Goal: Information Seeking & Learning: Compare options

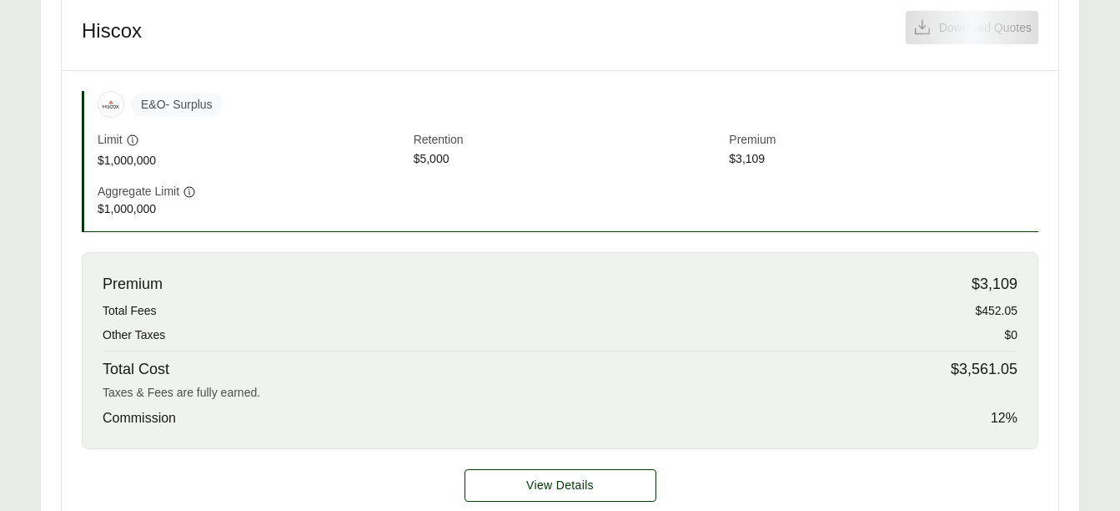
scroll to position [619, 0]
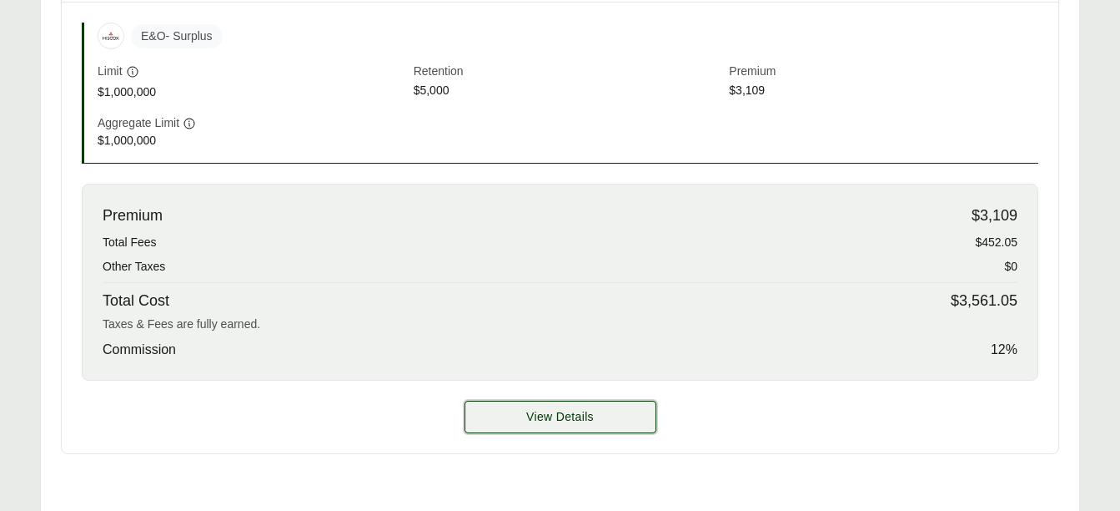
click at [594, 413] on button "View Details" at bounding box center [561, 416] width 192 height 33
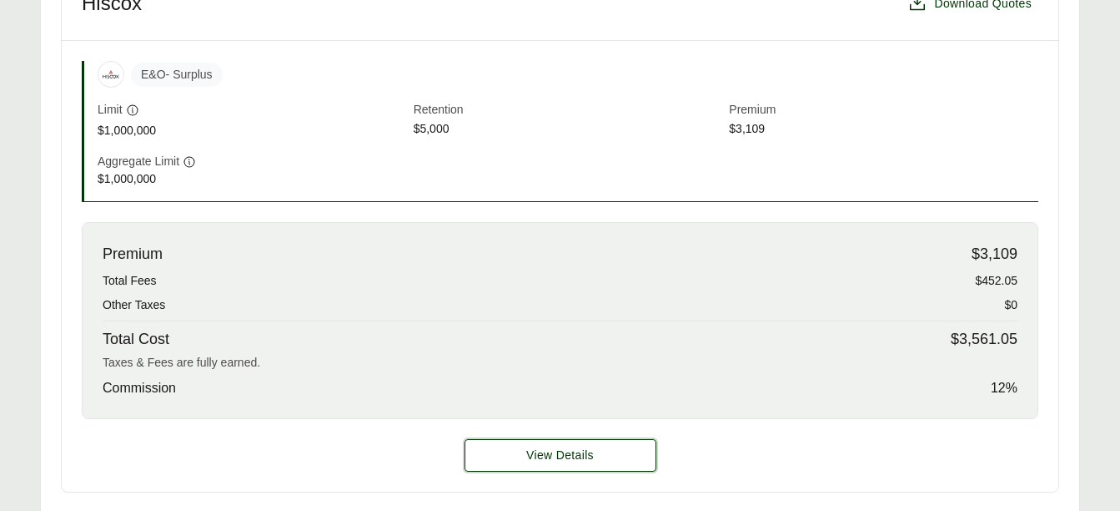
scroll to position [604, 0]
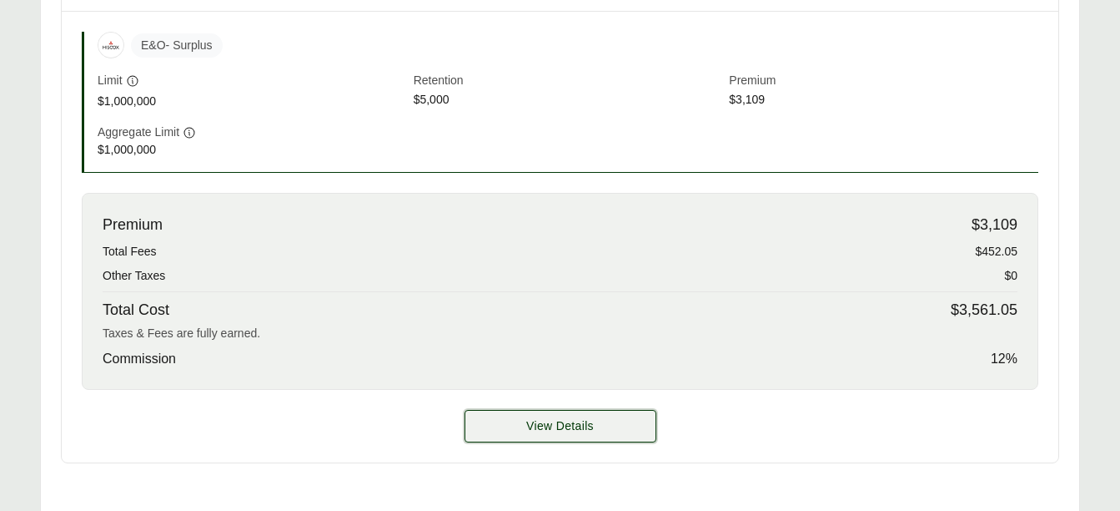
click at [591, 437] on button "View Details" at bounding box center [561, 426] width 192 height 33
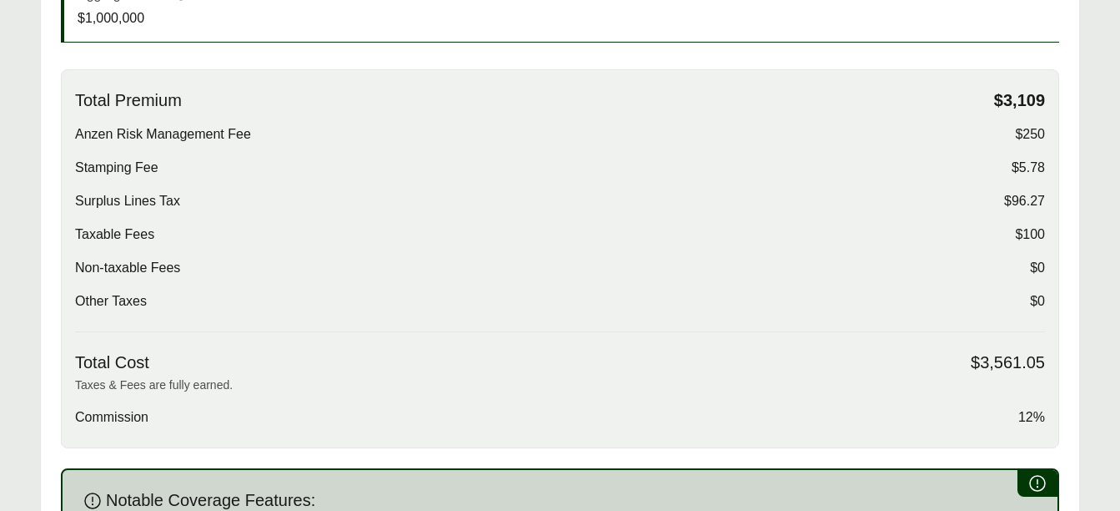
scroll to position [544, 0]
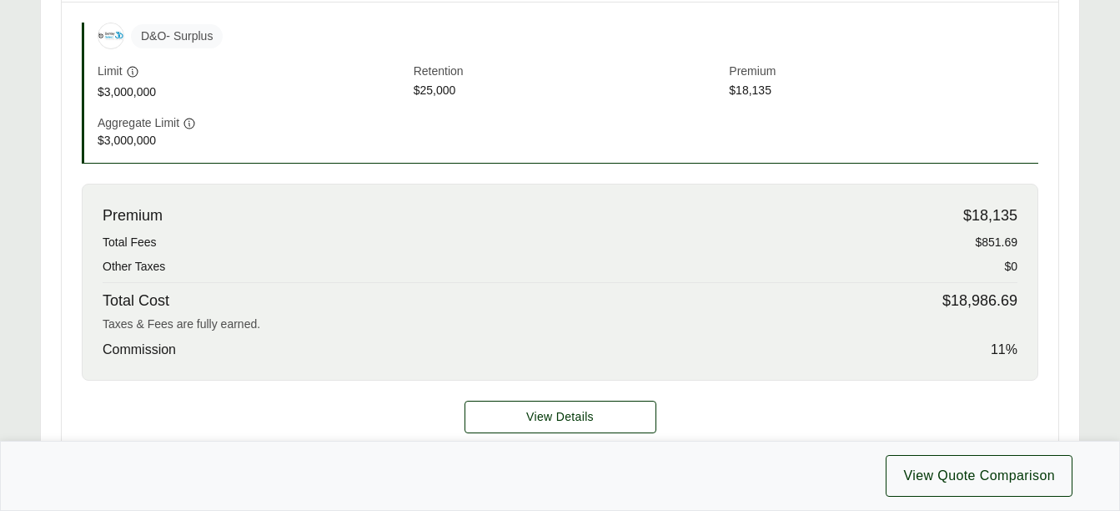
scroll to position [642, 0]
click at [988, 115] on div "Aggregate Limit $3,000,000" at bounding box center [568, 130] width 941 height 35
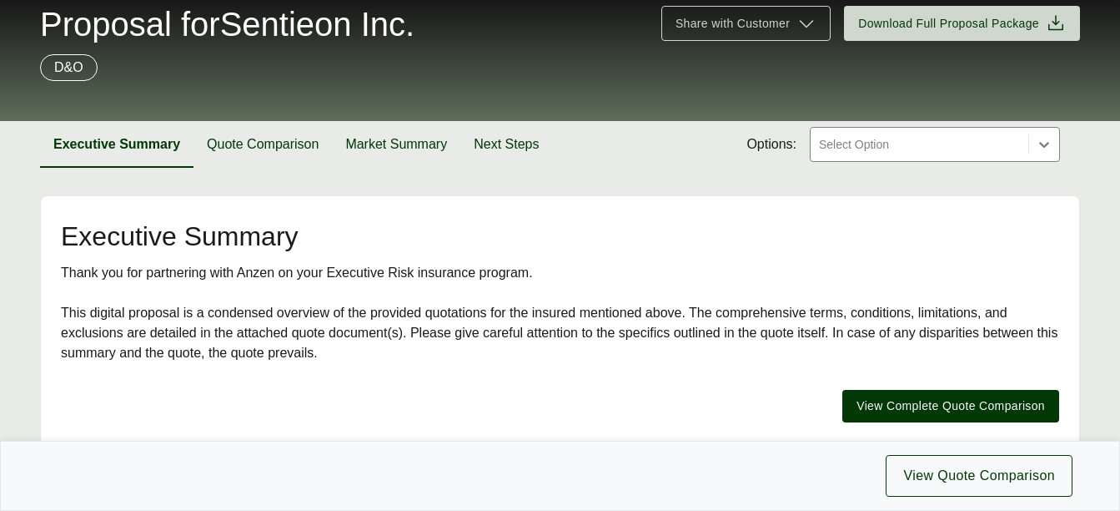
scroll to position [0, 0]
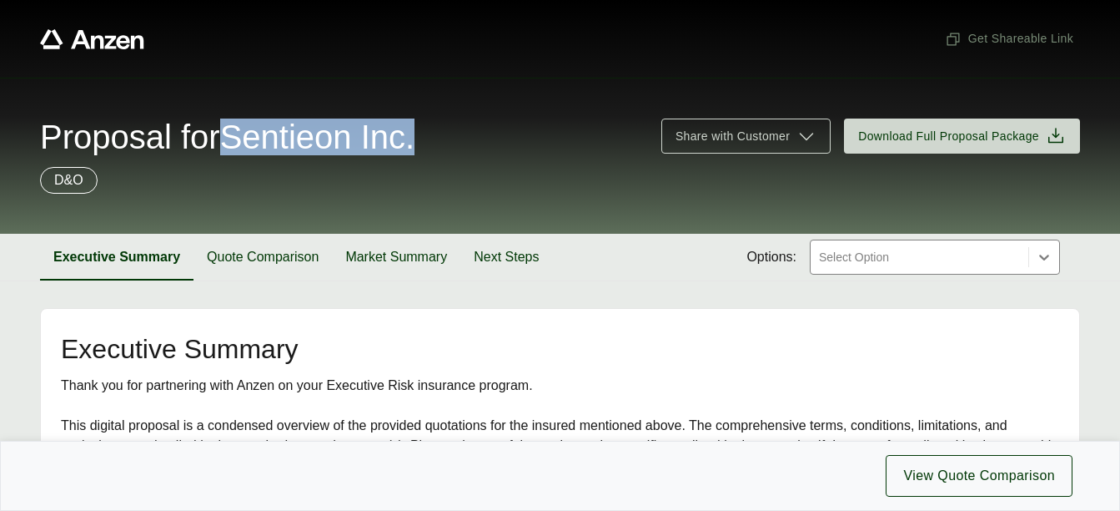
drag, startPoint x: 233, startPoint y: 137, endPoint x: 425, endPoint y: 147, distance: 193.0
click at [425, 147] on div "Proposal for Sentieon Inc." at bounding box center [340, 136] width 601 height 33
copy span "Sentieon Inc."
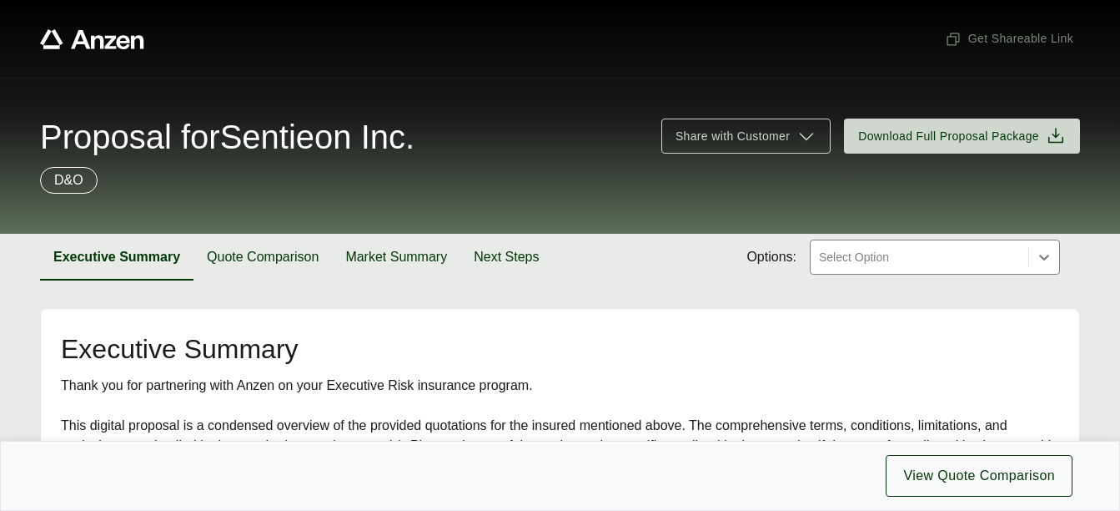
click at [1027, 214] on div "Proposal for Sentieon Inc. Share with Customer Download Full Proposal Package D…" at bounding box center [560, 156] width 1120 height 156
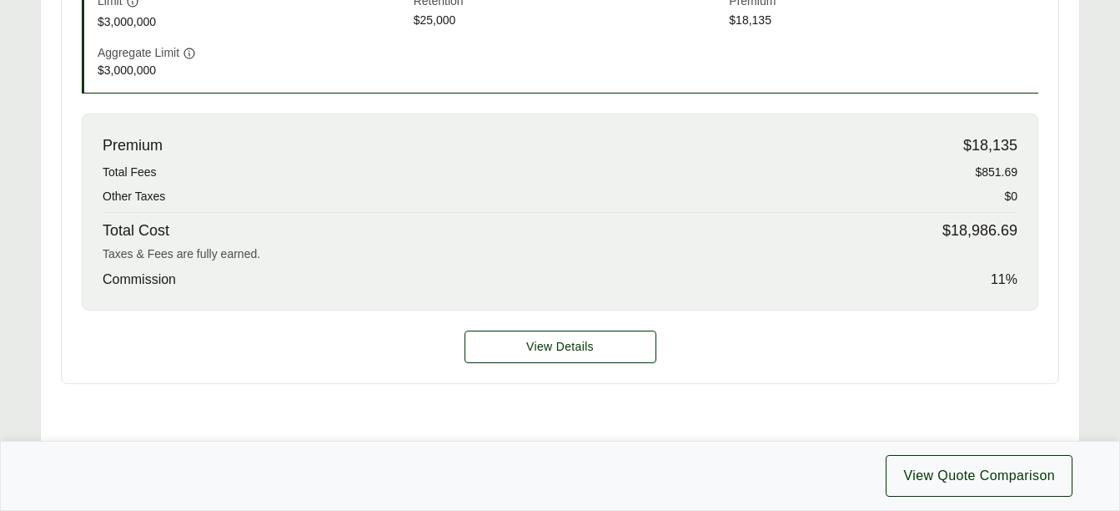
scroll to position [712, 0]
click at [982, 326] on div "View Details" at bounding box center [560, 346] width 997 height 73
click at [568, 354] on span "View Details" at bounding box center [560, 346] width 68 height 18
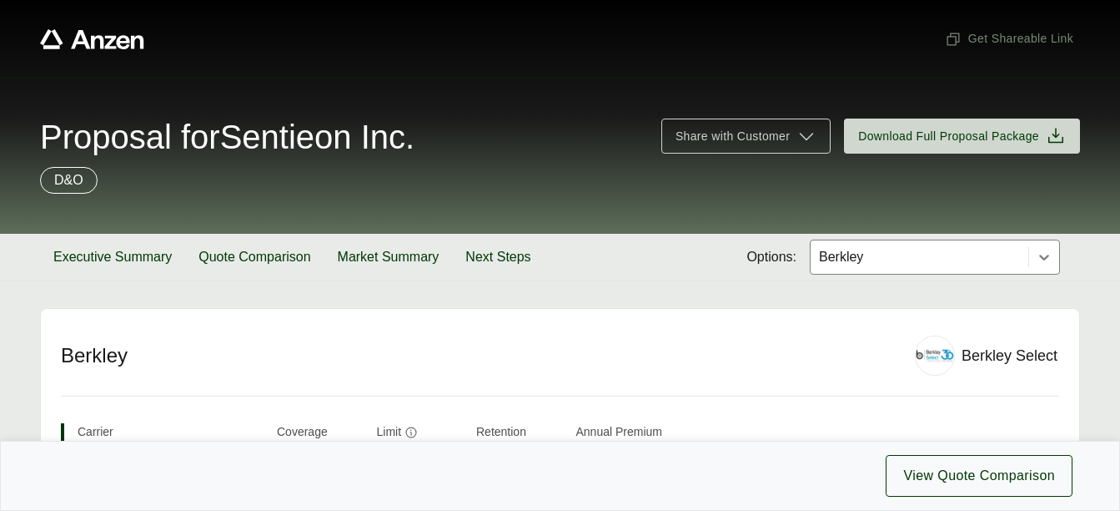
click at [1000, 192] on div "D&O" at bounding box center [560, 180] width 1040 height 27
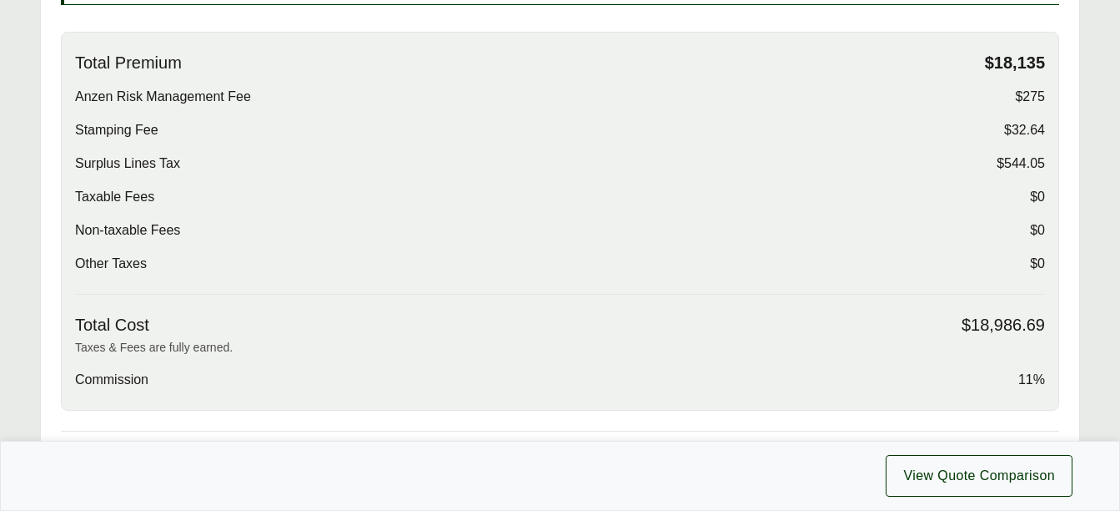
scroll to position [549, 0]
